Goal: Navigation & Orientation: Understand site structure

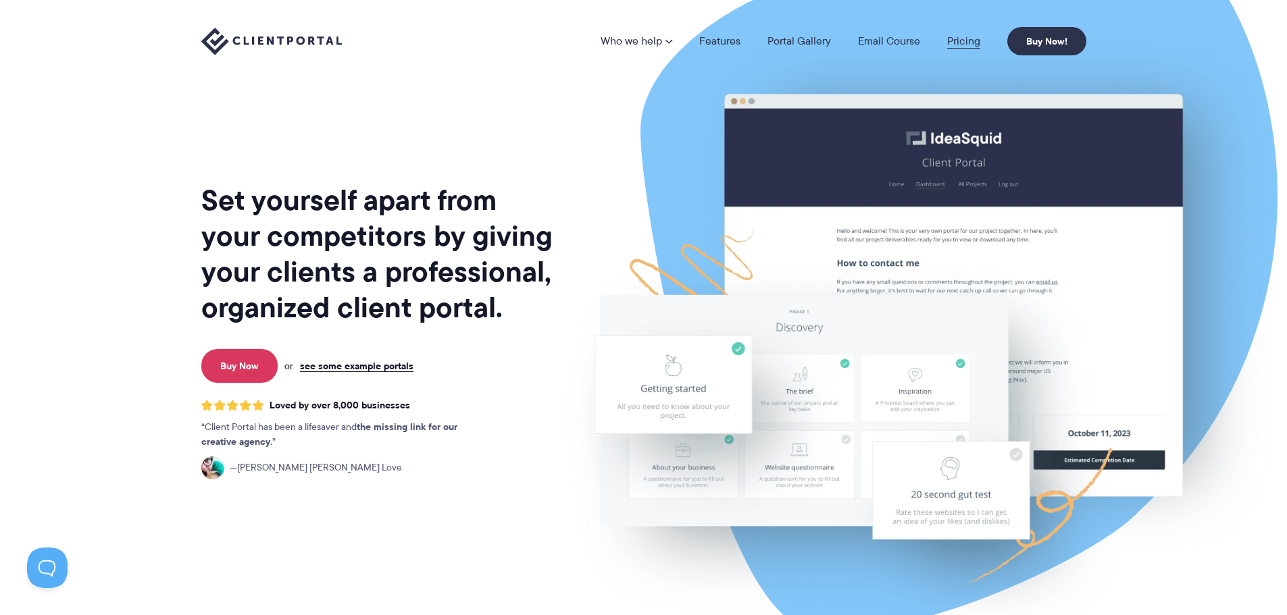
click at [963, 40] on link "Pricing" at bounding box center [963, 41] width 33 height 11
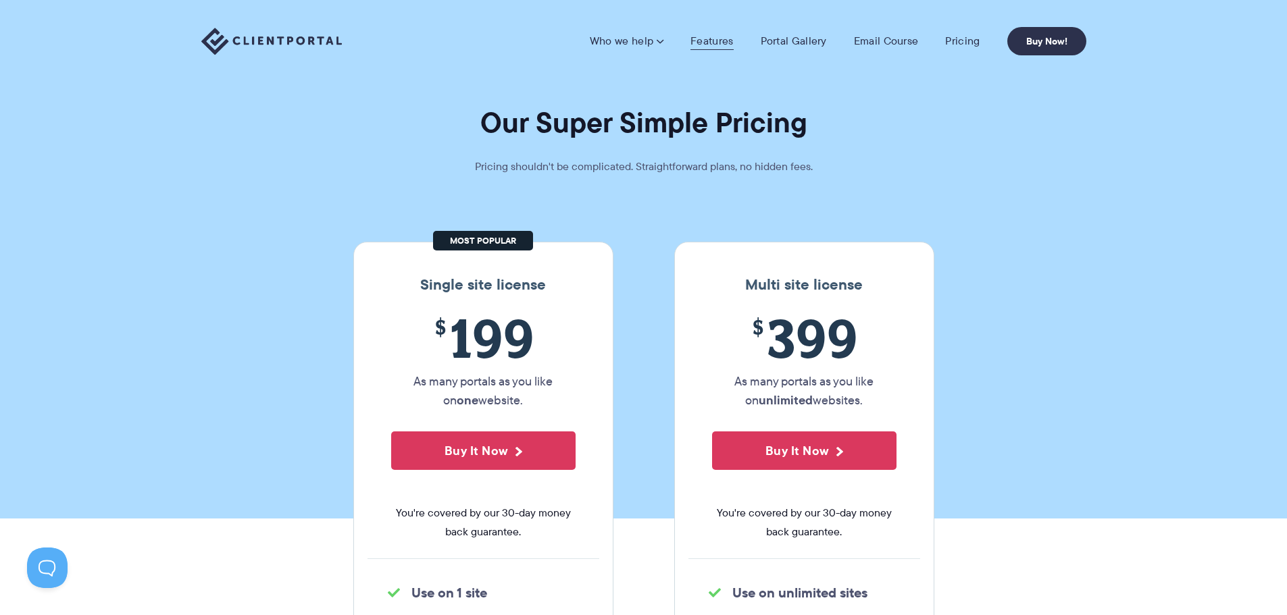
click at [729, 43] on link "Features" at bounding box center [711, 41] width 43 height 14
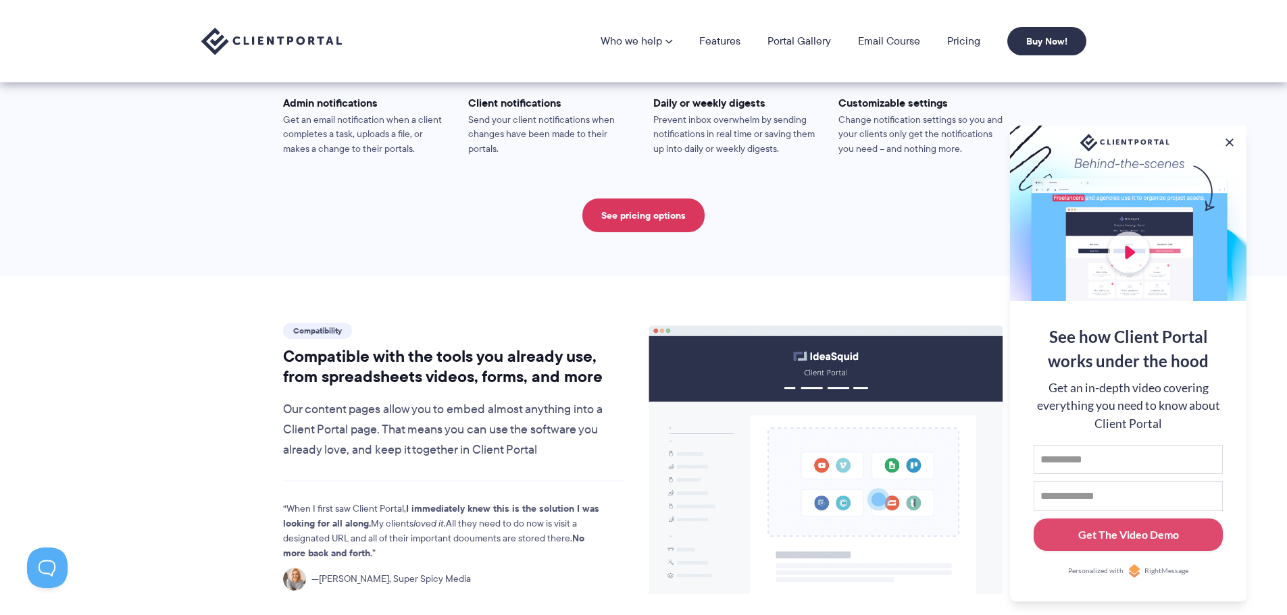
scroll to position [1149, 0]
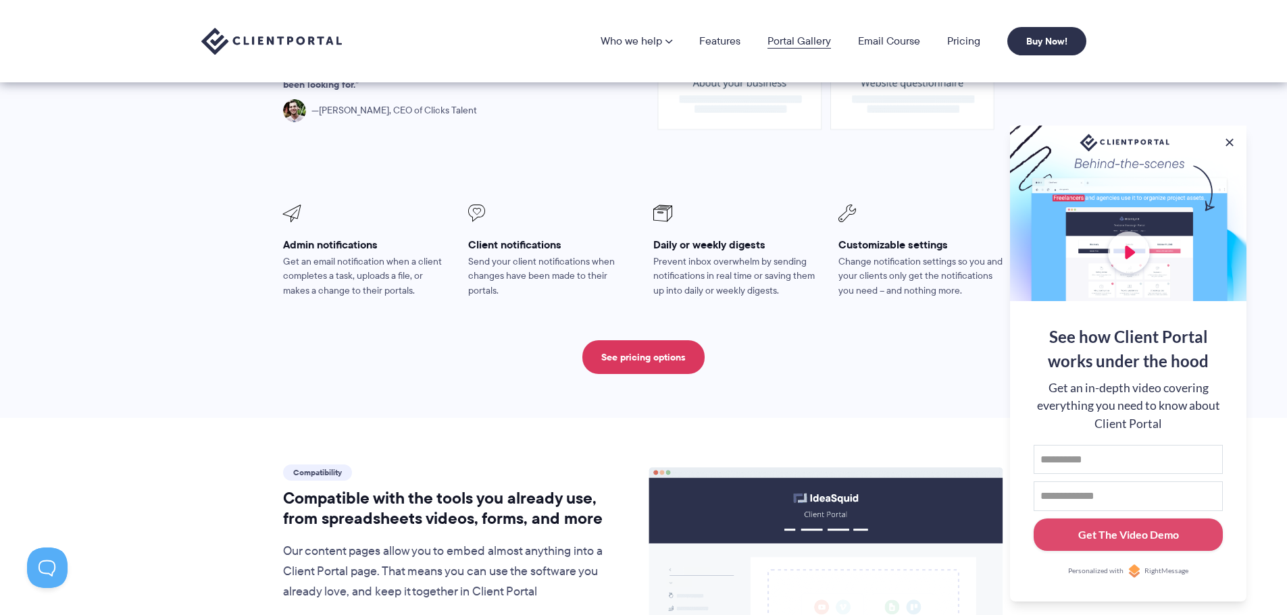
click at [809, 39] on link "Portal Gallery" at bounding box center [799, 41] width 64 height 11
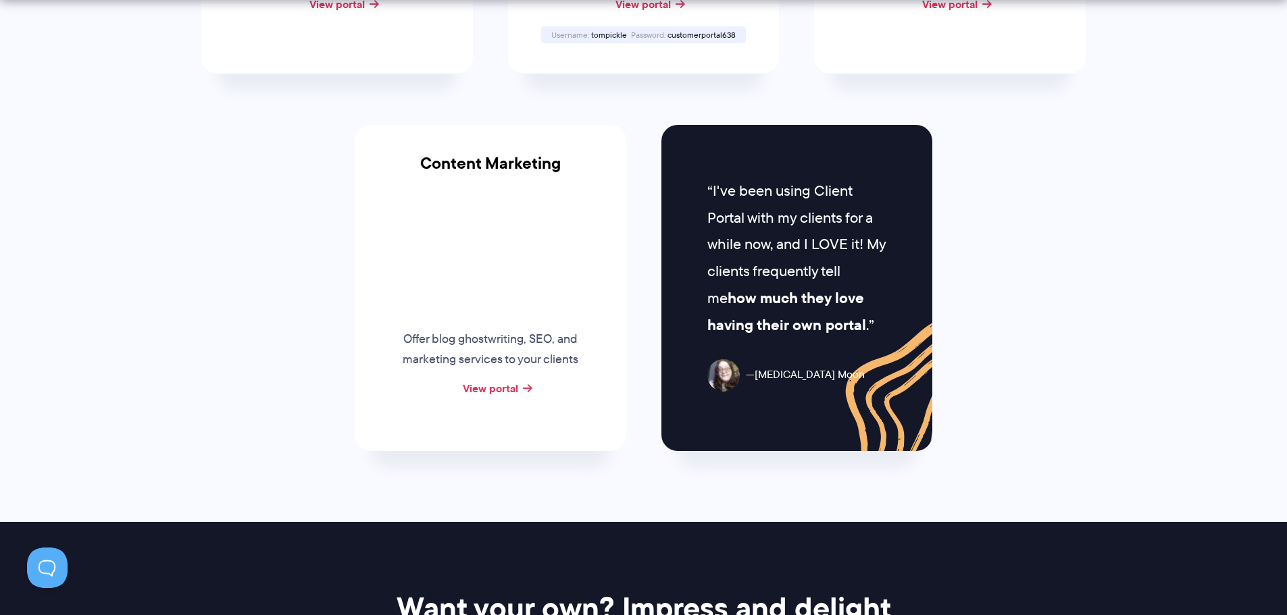
scroll to position [1351, 0]
